Goal: Go to known website: Access a specific website the user already knows

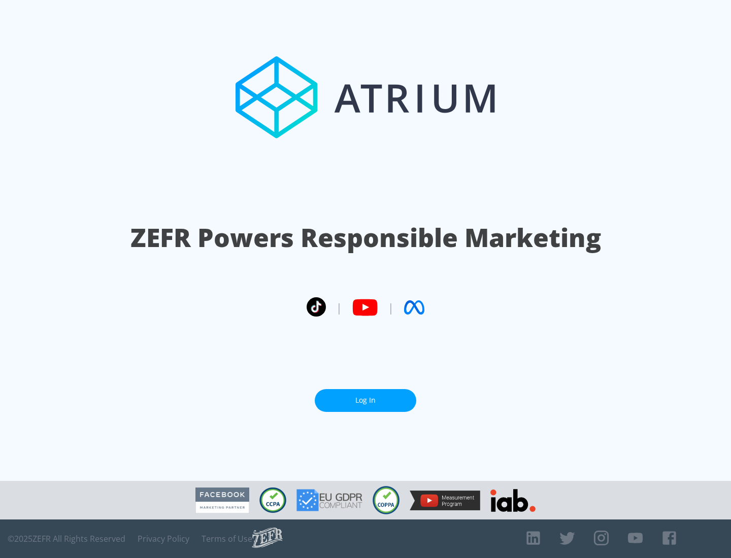
click at [365, 396] on link "Log In" at bounding box center [366, 400] width 102 height 23
